Goal: Transaction & Acquisition: Subscribe to service/newsletter

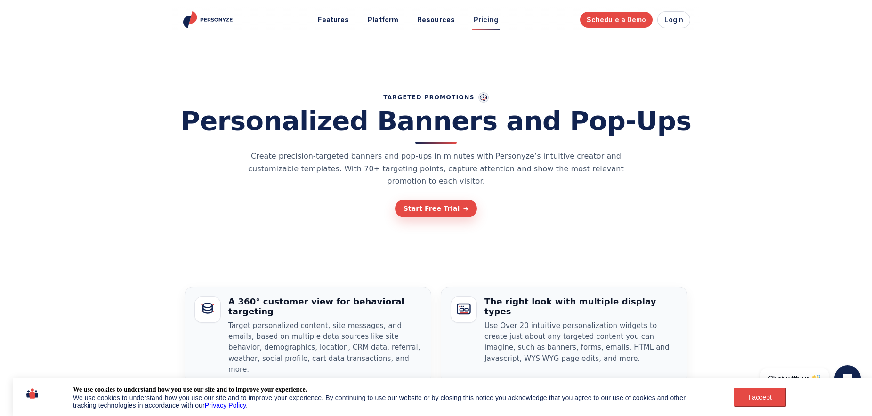
click at [472, 19] on link "Pricing" at bounding box center [486, 19] width 38 height 17
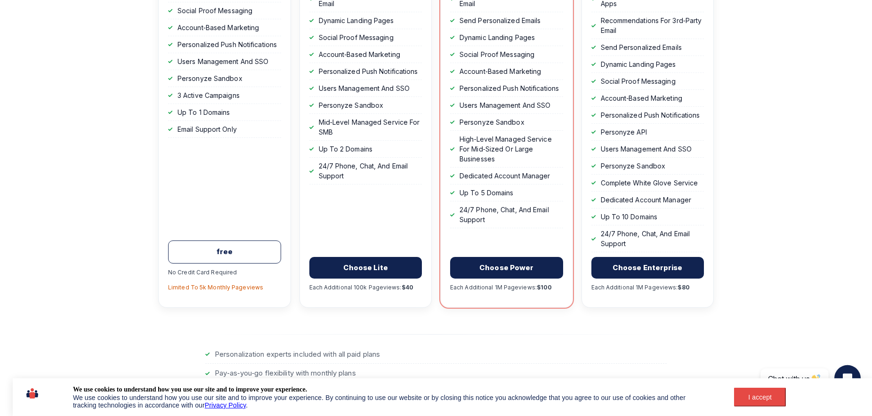
scroll to position [432, 0]
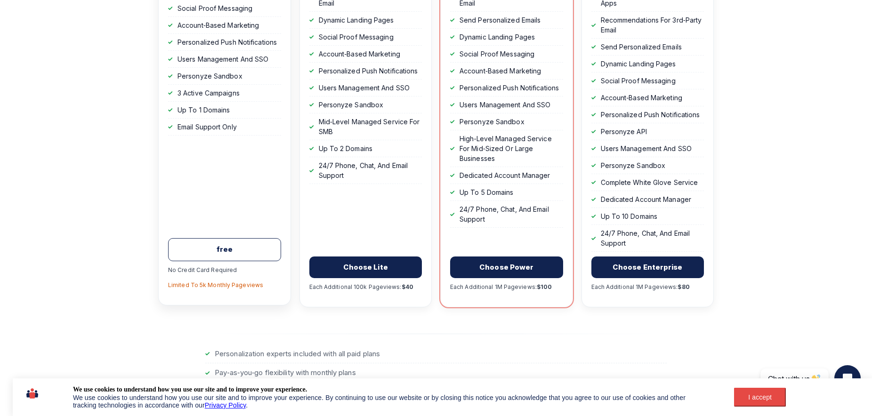
click at [208, 256] on link "free" at bounding box center [224, 249] width 113 height 23
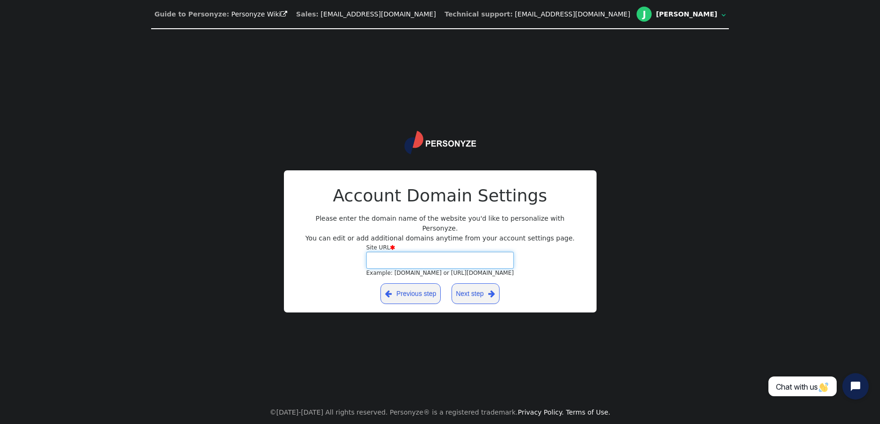
click at [378, 259] on input "Site URL  Example: [DOMAIN_NAME] or [URL][DOMAIN_NAME]" at bounding box center [440, 260] width 148 height 17
type input "**********"
click at [471, 289] on link "Next step " at bounding box center [475, 293] width 48 height 21
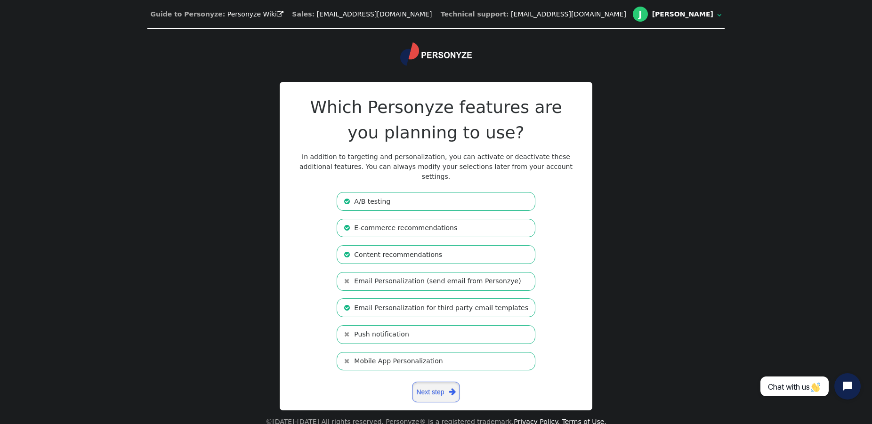
click at [439, 382] on link "Next step " at bounding box center [436, 392] width 48 height 21
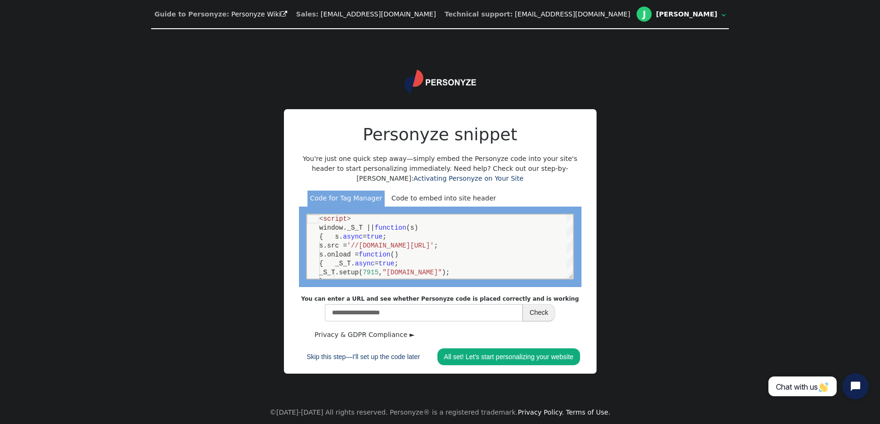
click at [411, 195] on div "Code to embed into site header" at bounding box center [444, 199] width 110 height 16
